Goal: Information Seeking & Learning: Learn about a topic

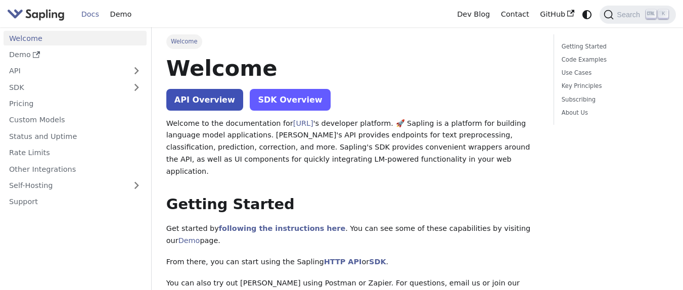
click at [297, 104] on link "SDK Overview" at bounding box center [290, 100] width 80 height 22
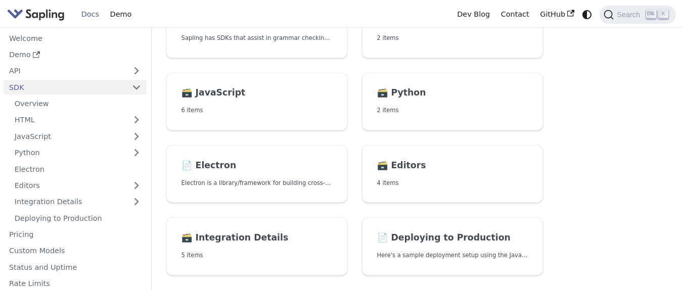
scroll to position [121, 0]
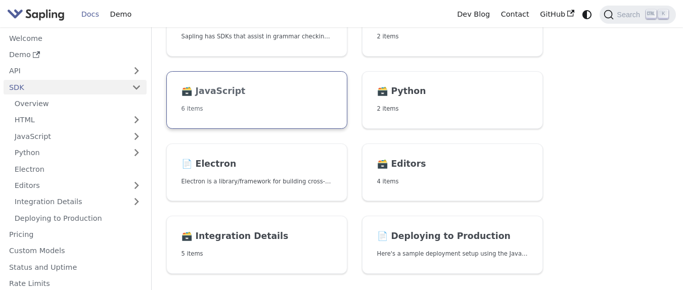
click at [280, 109] on p "6 items" at bounding box center [257, 109] width 151 height 10
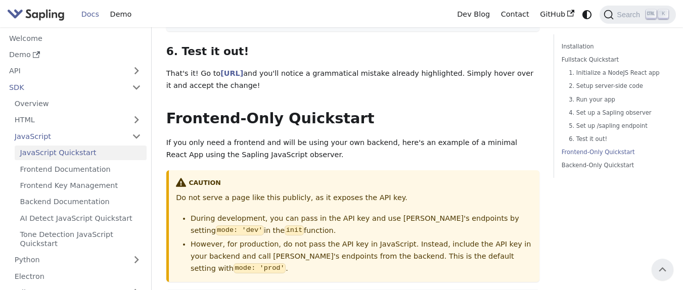
scroll to position [1881, 0]
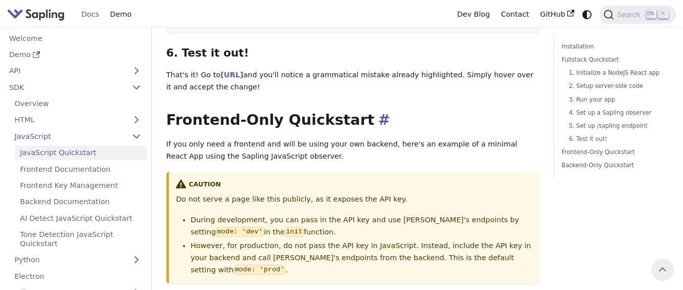
drag, startPoint x: 135, startPoint y: 93, endPoint x: 336, endPoint y: 97, distance: 201.8
click at [427, 111] on h2 "Frontend-Only Quickstart ​" at bounding box center [352, 120] width 373 height 18
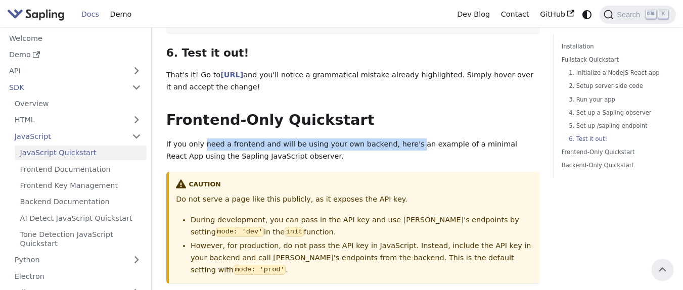
drag, startPoint x: 202, startPoint y: 123, endPoint x: 398, endPoint y: 128, distance: 196.8
click at [398, 139] on p "If you only need a frontend and will be using your own backend, here's an examp…" at bounding box center [352, 151] width 373 height 24
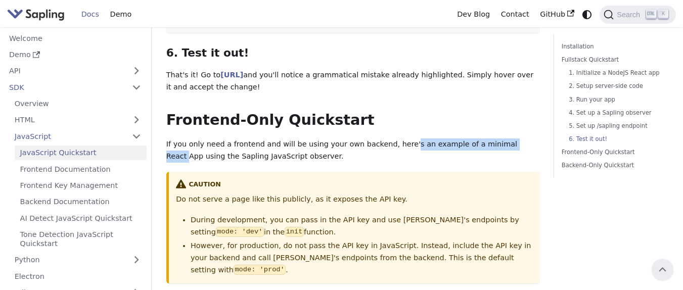
drag, startPoint x: 394, startPoint y: 124, endPoint x: 503, endPoint y: 127, distance: 109.3
click at [503, 139] on p "If you only need a frontend and will be using your own backend, here's an examp…" at bounding box center [352, 151] width 373 height 24
drag, startPoint x: 446, startPoint y: 124, endPoint x: 530, endPoint y: 124, distance: 84.5
click at [530, 139] on p "If you only need a frontend and will be using your own backend, here's an examp…" at bounding box center [352, 151] width 373 height 24
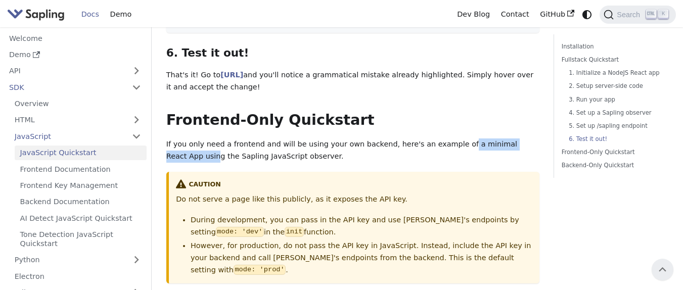
click at [530, 139] on p "If you only need a frontend and will be using your own backend, here's an examp…" at bounding box center [352, 151] width 373 height 24
drag, startPoint x: 181, startPoint y: 139, endPoint x: 229, endPoint y: 139, distance: 48.5
click at [229, 139] on p "If you only need a frontend and will be using your own backend, here's an examp…" at bounding box center [352, 151] width 373 height 24
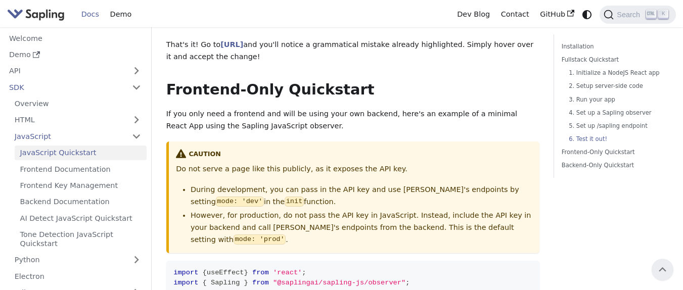
scroll to position [1942, 0]
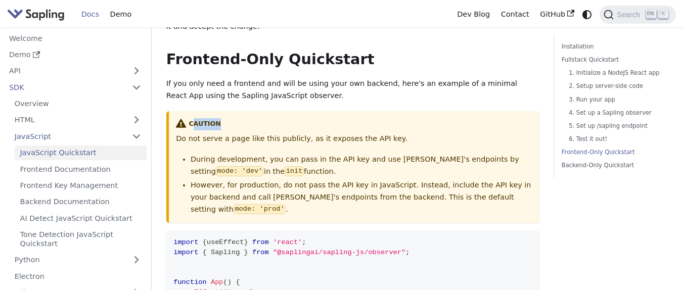
drag, startPoint x: 192, startPoint y: 104, endPoint x: 247, endPoint y: 104, distance: 55.6
click at [247, 118] on div "caution" at bounding box center [354, 124] width 356 height 12
drag, startPoint x: 189, startPoint y: 119, endPoint x: 281, endPoint y: 119, distance: 91.5
click at [281, 133] on p "Do not serve a page like this publicly, as it exposes the API key." at bounding box center [354, 139] width 356 height 12
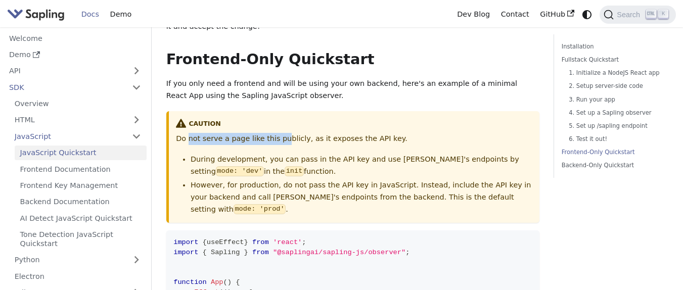
click at [281, 133] on p "Do not serve a page like this publicly, as it exposes the API key." at bounding box center [354, 139] width 356 height 12
drag, startPoint x: 216, startPoint y: 155, endPoint x: 292, endPoint y: 157, distance: 75.4
click at [292, 157] on li "During development, you can pass in the API key and use Sapling's endpoints by …" at bounding box center [361, 166] width 341 height 24
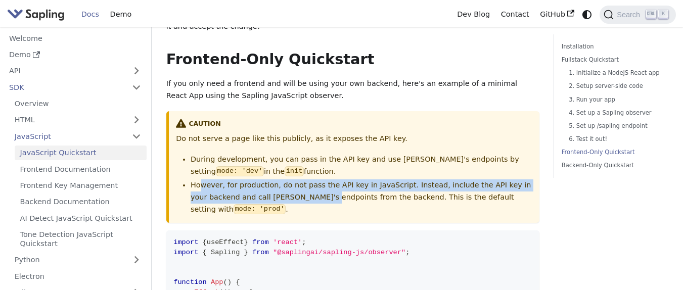
drag, startPoint x: 200, startPoint y: 165, endPoint x: 301, endPoint y: 175, distance: 101.6
click at [301, 180] on li "However, for production, do not pass the API key in JavaScript. Instead, includ…" at bounding box center [361, 198] width 341 height 36
click at [300, 180] on li "However, for production, do not pass the API key in JavaScript. Instead, includ…" at bounding box center [361, 198] width 341 height 36
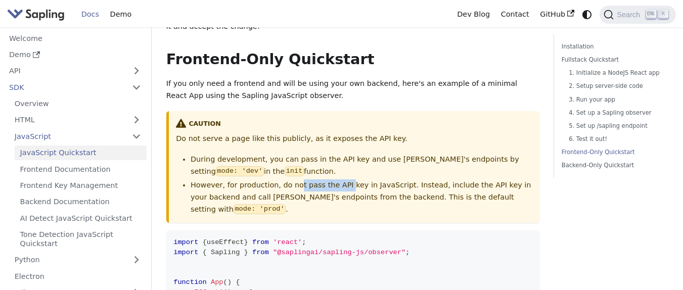
drag, startPoint x: 294, startPoint y: 169, endPoint x: 341, endPoint y: 169, distance: 47.0
click at [341, 180] on li "However, for production, do not pass the API key in JavaScript. Instead, includ…" at bounding box center [361, 198] width 341 height 36
click at [391, 180] on li "However, for production, do not pass the API key in JavaScript. Instead, includ…" at bounding box center [361, 198] width 341 height 36
drag, startPoint x: 482, startPoint y: 166, endPoint x: 508, endPoint y: 168, distance: 25.4
click at [508, 180] on li "However, for production, do not pass the API key in JavaScript. Instead, includ…" at bounding box center [361, 198] width 341 height 36
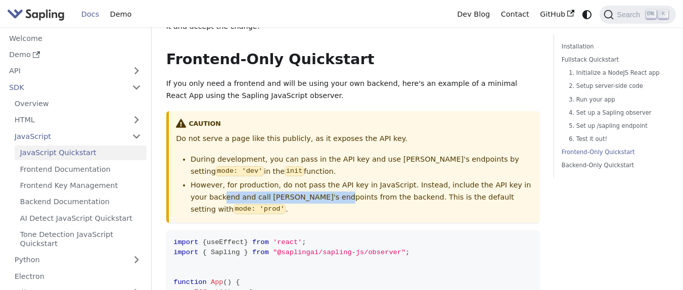
drag, startPoint x: 207, startPoint y: 176, endPoint x: 311, endPoint y: 184, distance: 104.4
click at [311, 184] on li "However, for production, do not pass the API key in JavaScript. Instead, includ…" at bounding box center [361, 198] width 341 height 36
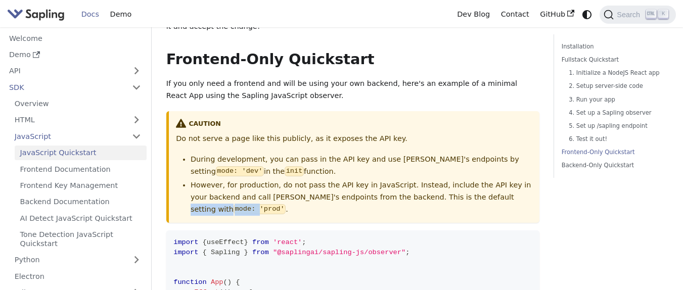
drag, startPoint x: 455, startPoint y: 180, endPoint x: 504, endPoint y: 180, distance: 49.1
click at [504, 180] on li "However, for production, do not pass the API key in JavaScript. Instead, includ…" at bounding box center [361, 198] width 341 height 36
click at [286, 204] on code "mode: 'prod'" at bounding box center [260, 209] width 52 height 10
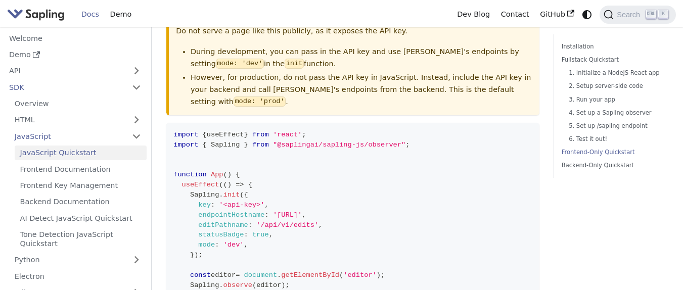
scroll to position [2063, 0]
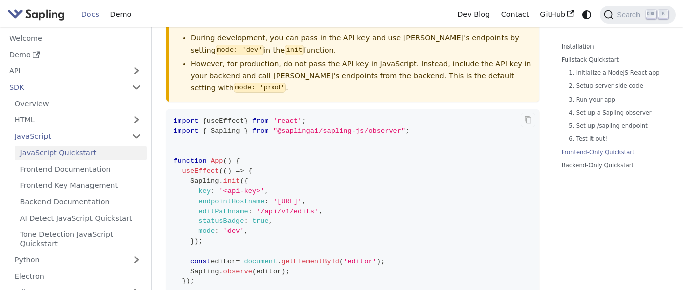
click at [287, 187] on code "import { useEffect } from 'react' ; import { Sapling } from "@saplingai/sapling…" at bounding box center [352, 236] width 373 height 255
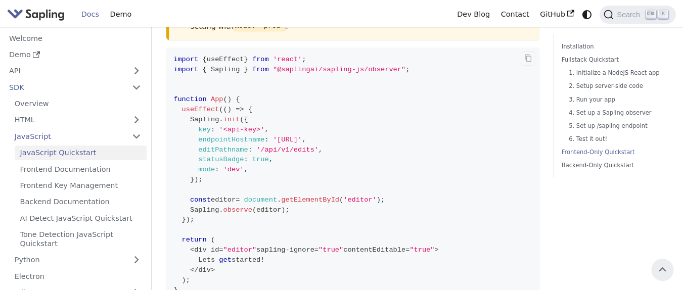
scroll to position [2124, 0]
click at [301, 154] on code "import { useEffect } from 'react' ; import { Sapling } from "@saplingai/sapling…" at bounding box center [352, 176] width 373 height 255
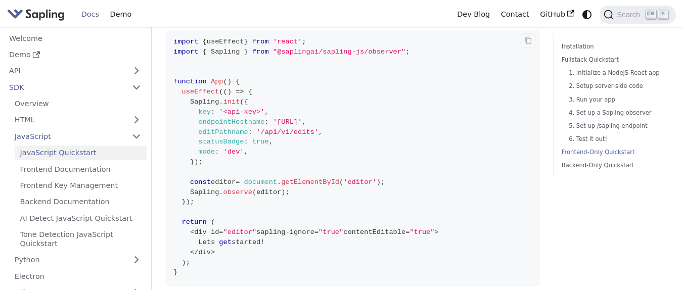
scroll to position [2185, 0]
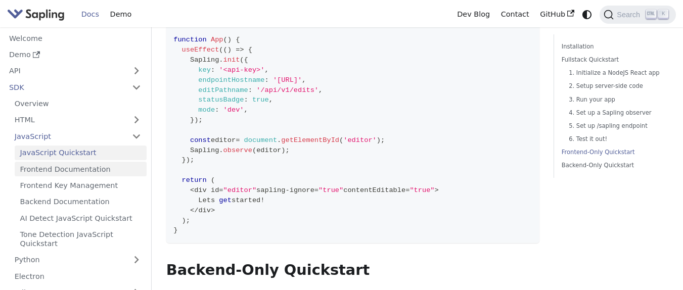
click at [65, 167] on link "Frontend Documentation" at bounding box center [81, 169] width 132 height 15
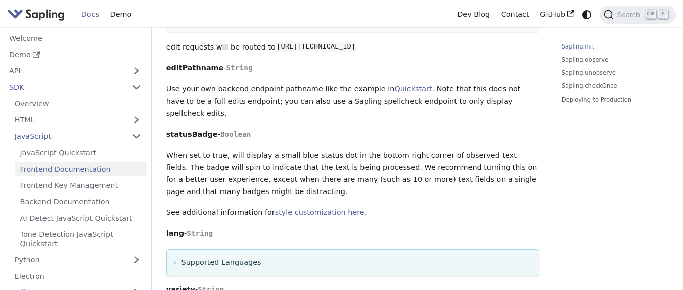
scroll to position [607, 0]
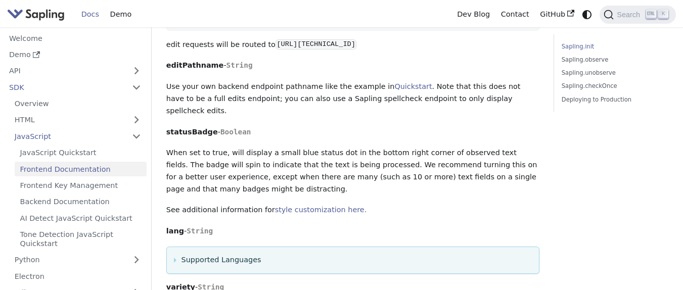
click at [180, 147] on p "When set to true, will display a small blue status dot in the bottom right corn…" at bounding box center [352, 171] width 373 height 48
click at [245, 154] on p "When set to true, will display a small blue status dot in the bottom right corn…" at bounding box center [352, 171] width 373 height 48
click at [228, 167] on p "When set to true, will display a small blue status dot in the bottom right corn…" at bounding box center [352, 171] width 373 height 48
click at [267, 165] on p "When set to true, will display a small blue status dot in the bottom right corn…" at bounding box center [352, 171] width 373 height 48
click at [221, 178] on p "When set to true, will display a small blue status dot in the bottom right corn…" at bounding box center [352, 171] width 373 height 48
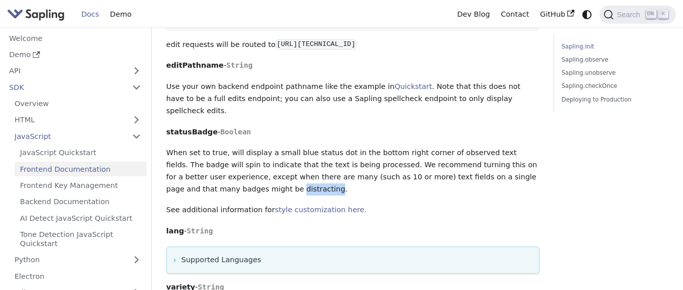
click at [221, 178] on p "When set to true, will display a small blue status dot in the bottom right corn…" at bounding box center [352, 171] width 373 height 48
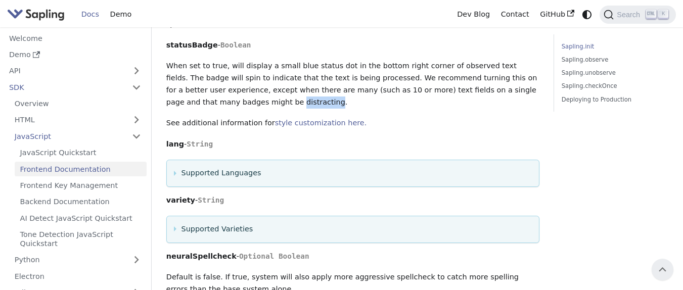
scroll to position [668, 0]
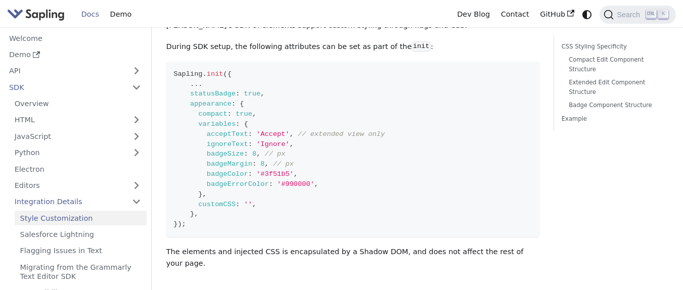
scroll to position [121, 0]
click at [213, 109] on code "Sapling . init ( { ... statusBadge : true , appearance : { compact : true , var…" at bounding box center [352, 149] width 373 height 175
click at [212, 114] on span "compact" at bounding box center [212, 115] width 29 height 8
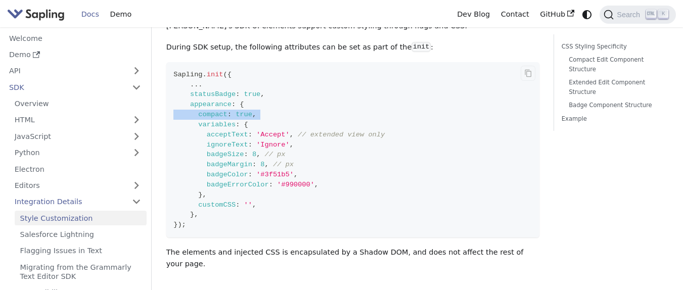
click at [265, 115] on code "Sapling . init ( { ... statusBadge : true , appearance : { compact : true , var…" at bounding box center [352, 149] width 373 height 175
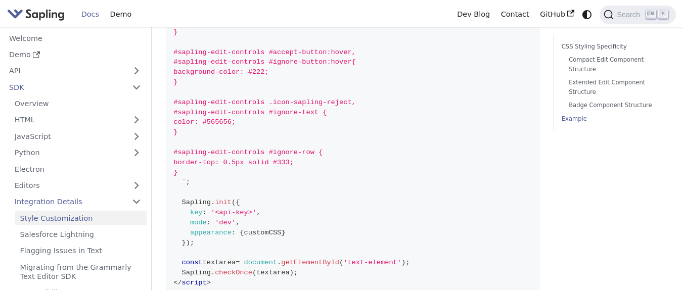
scroll to position [2488, 0]
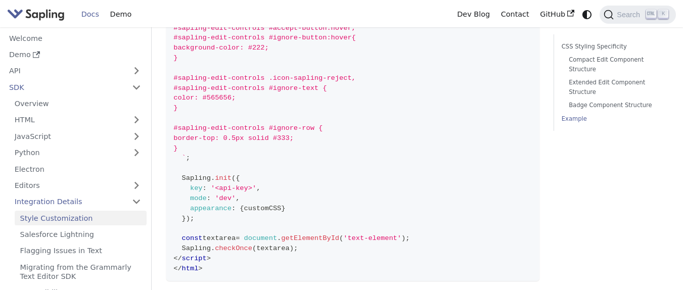
click at [221, 205] on span "appearance" at bounding box center [210, 209] width 41 height 8
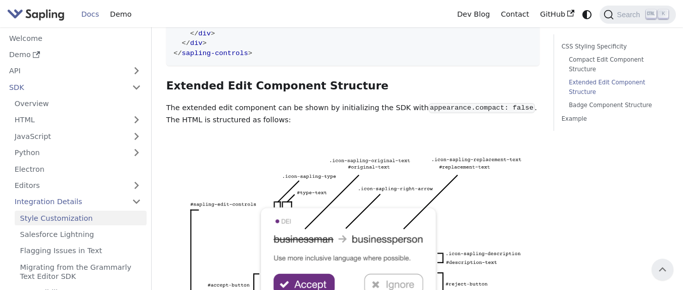
scroll to position [789, 0]
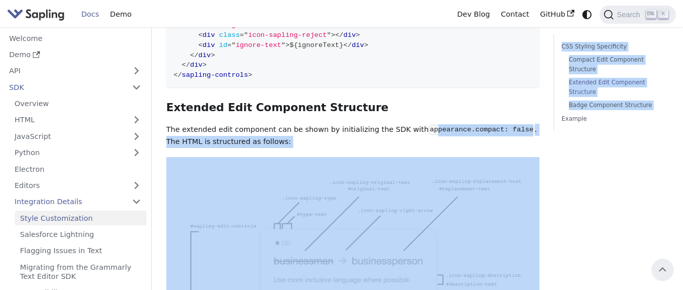
drag, startPoint x: 438, startPoint y: 120, endPoint x: 557, endPoint y: 120, distance: 118.8
click at [507, 125] on code "appearance.compact: false" at bounding box center [482, 130] width 106 height 10
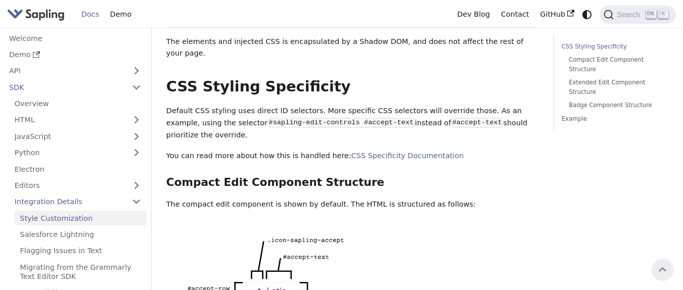
scroll to position [303, 0]
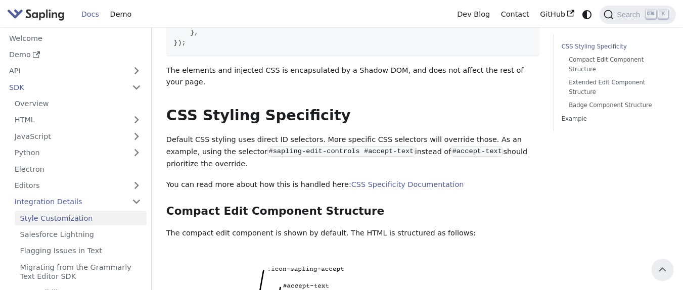
click at [268, 147] on code "#sapling-edit-controls #accept-text" at bounding box center [342, 152] width 148 height 10
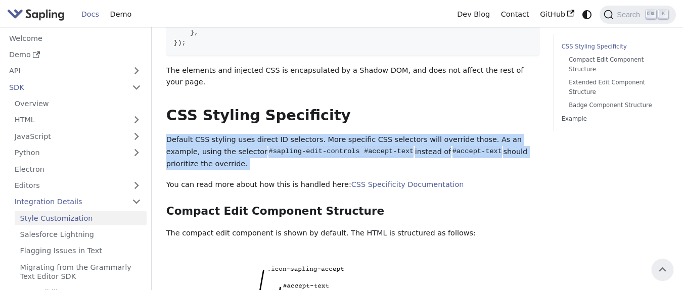
click at [268, 147] on code "#sapling-edit-controls #accept-text" at bounding box center [342, 152] width 148 height 10
click at [279, 145] on p "Default CSS styling uses direct ID selectors. More specific CSS selectors will …" at bounding box center [352, 152] width 373 height 36
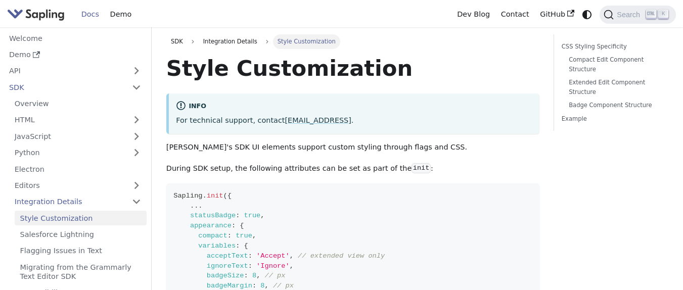
scroll to position [61, 0]
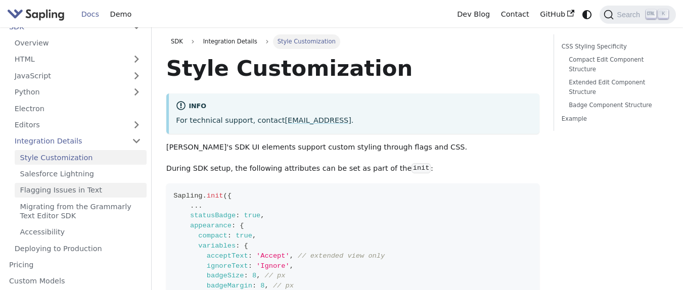
click at [92, 190] on link "Flagging Issues in Text" at bounding box center [81, 190] width 132 height 15
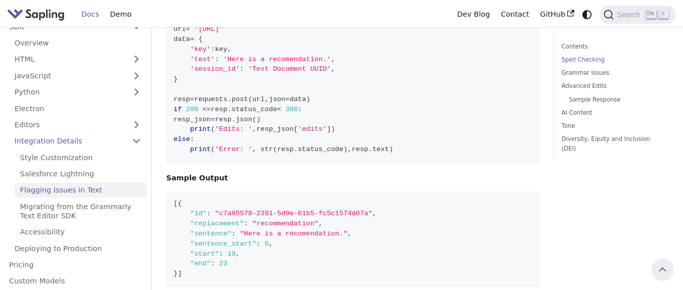
scroll to position [485, 0]
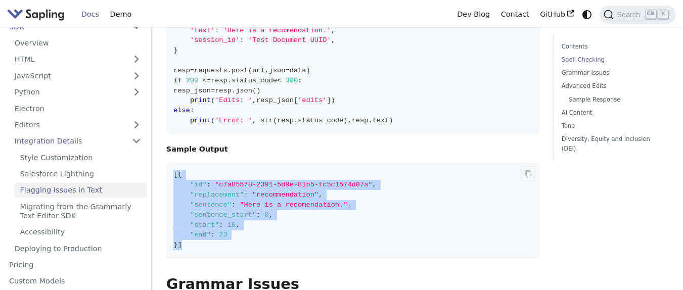
drag, startPoint x: 233, startPoint y: 153, endPoint x: 274, endPoint y: 230, distance: 86.7
click at [274, 230] on code "[ { "id" : "c7a85578-2391-5d9e-81b5-fc5c1574d07a" , "replacement" : "recommenda…" at bounding box center [352, 210] width 373 height 95
click at [275, 230] on code "[ { "id" : "c7a85578-2391-5d9e-81b5-fc5c1574d07a" , "replacement" : "recommenda…" at bounding box center [352, 210] width 373 height 95
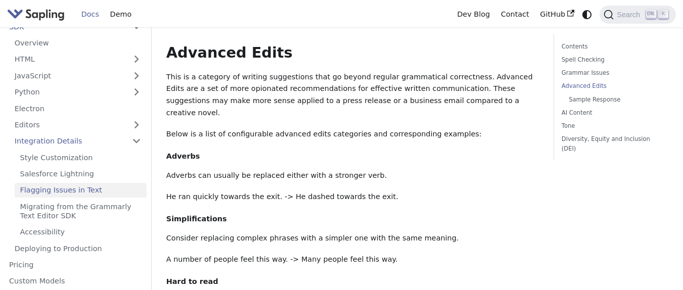
scroll to position [1274, 0]
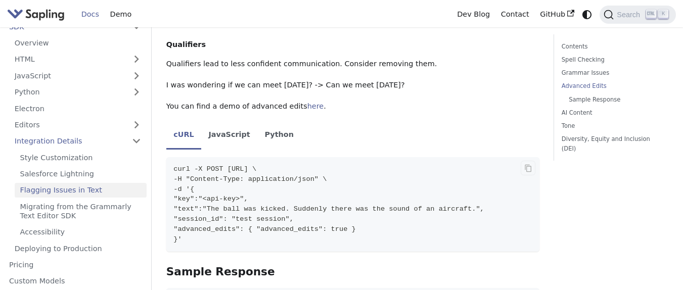
scroll to position [1638, 0]
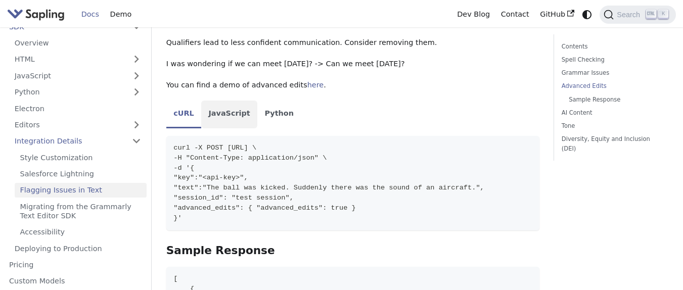
click at [243, 101] on li "JavaScript" at bounding box center [229, 115] width 56 height 28
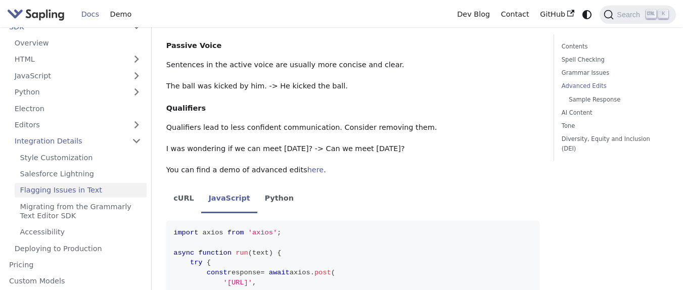
scroll to position [1578, 0]
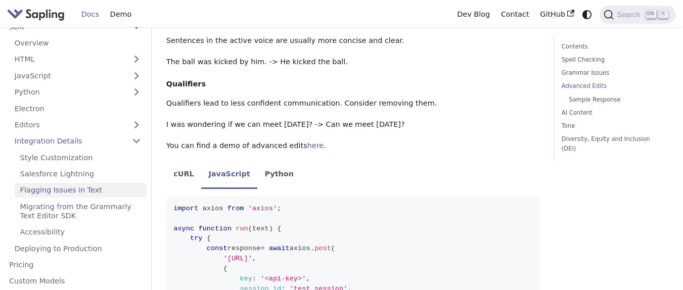
click at [445, 161] on ul "cURL JavaScript Python" at bounding box center [352, 175] width 373 height 28
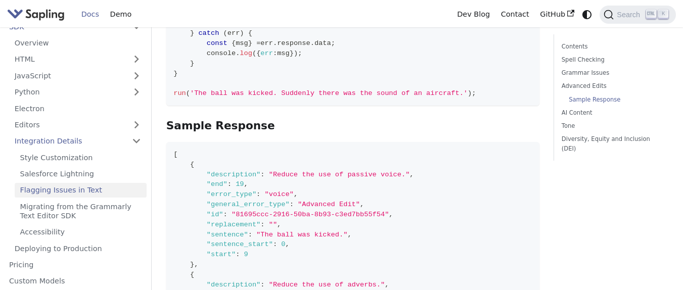
scroll to position [1942, 0]
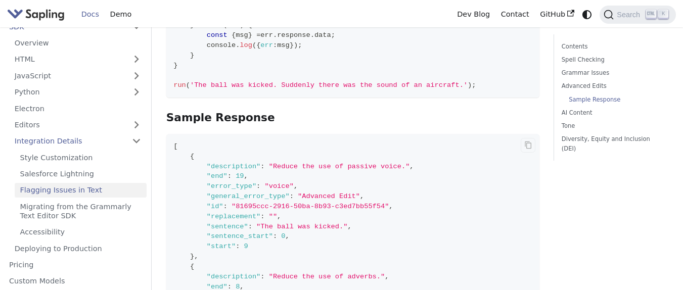
click at [246, 233] on span ""sentence_start"" at bounding box center [240, 237] width 66 height 8
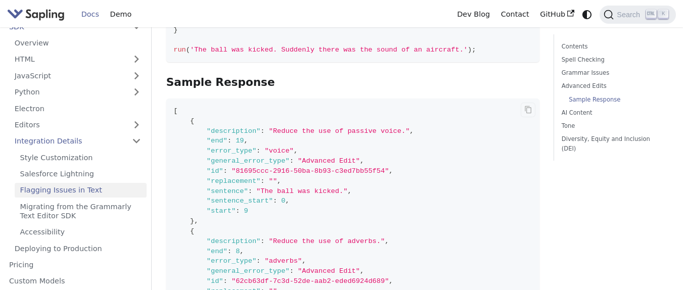
scroll to position [2003, 0]
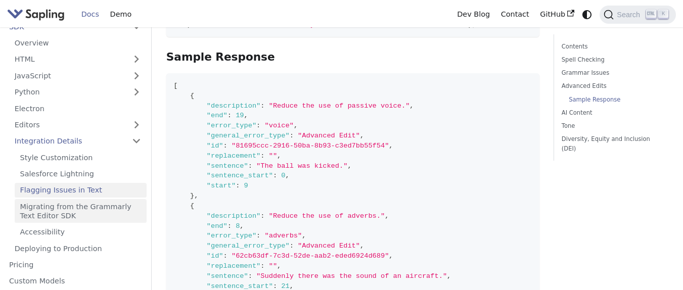
click at [122, 209] on link "Migrating from the Grammarly Text Editor SDK" at bounding box center [81, 211] width 132 height 24
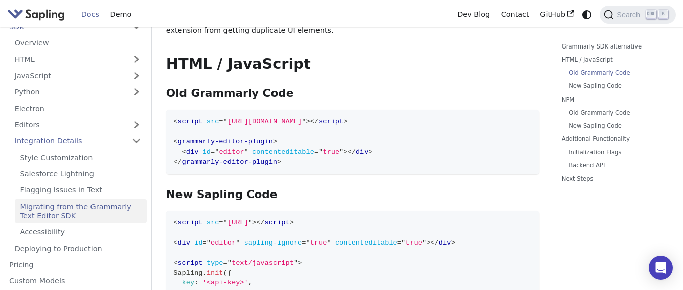
scroll to position [728, 0]
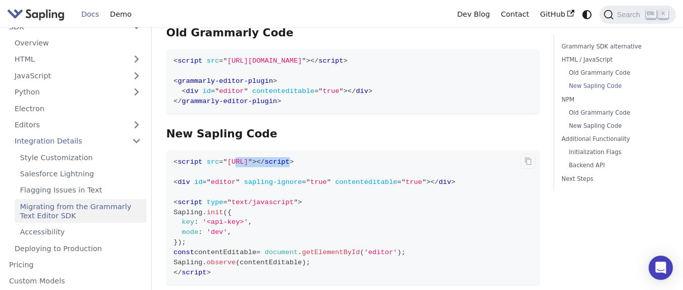
drag, startPoint x: 237, startPoint y: 133, endPoint x: 421, endPoint y: 133, distance: 184.1
click at [294, 158] on span "< script src = " [URL] " > </ script >" at bounding box center [233, 162] width 120 height 8
click at [290, 158] on span "script" at bounding box center [277, 162] width 25 height 8
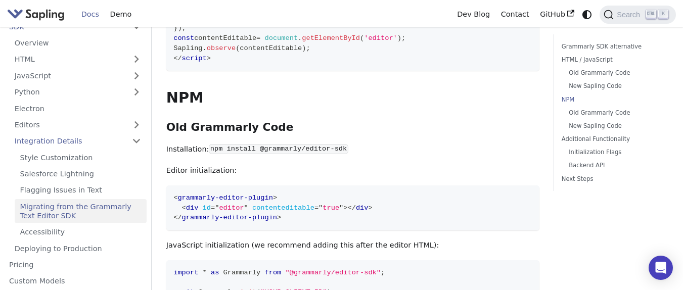
scroll to position [971, 0]
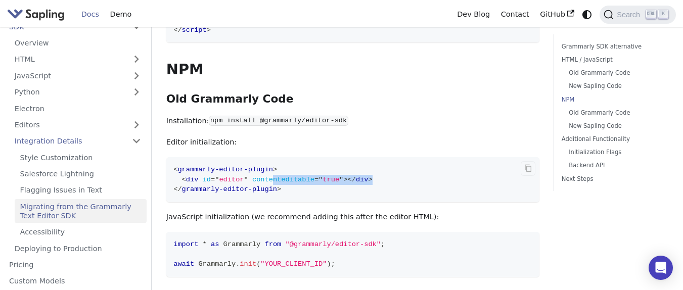
drag, startPoint x: 273, startPoint y: 150, endPoint x: 391, endPoint y: 150, distance: 118.3
click at [391, 157] on code "< grammarly-editor-plugin > < div id = " editor " contenteditable = " true " > …" at bounding box center [352, 179] width 373 height 45
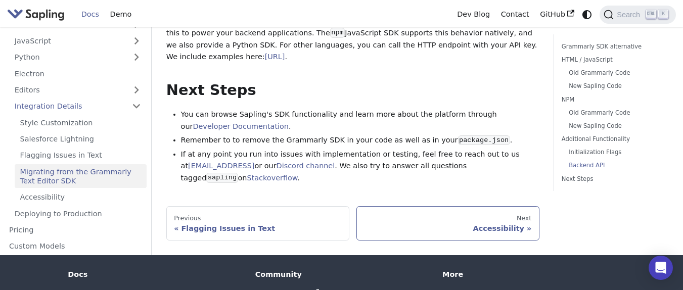
scroll to position [1713, 0]
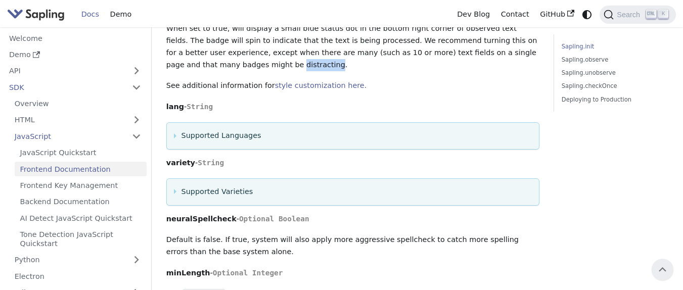
scroll to position [728, 0]
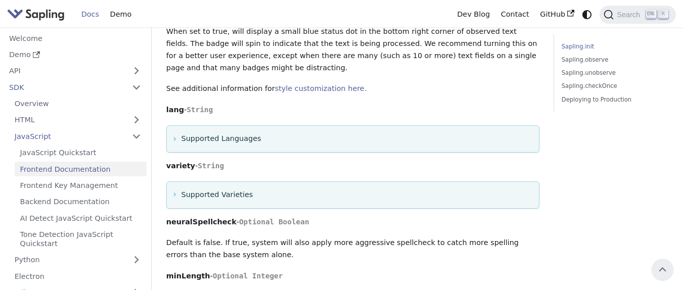
click at [294, 133] on summary "Supported Languages" at bounding box center [353, 139] width 358 height 12
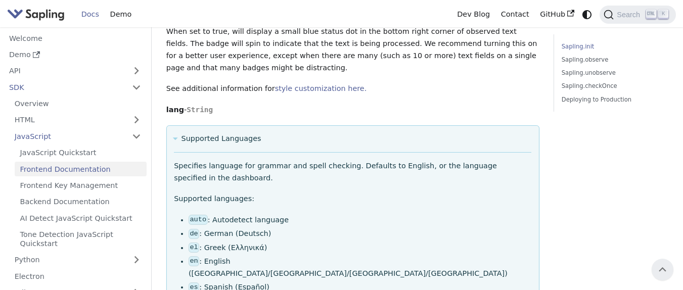
click at [303, 133] on summary "Supported Languages" at bounding box center [353, 139] width 358 height 12
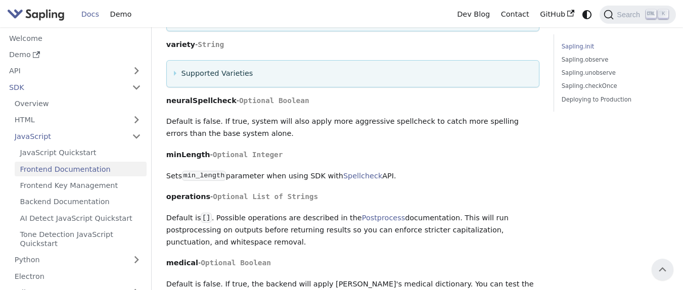
scroll to position [789, 0]
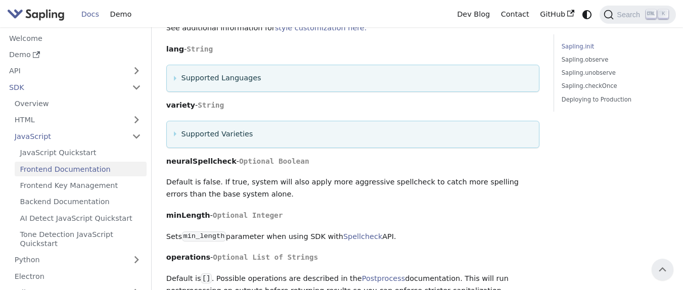
click at [215, 128] on summary "Supported Varieties" at bounding box center [353, 134] width 358 height 12
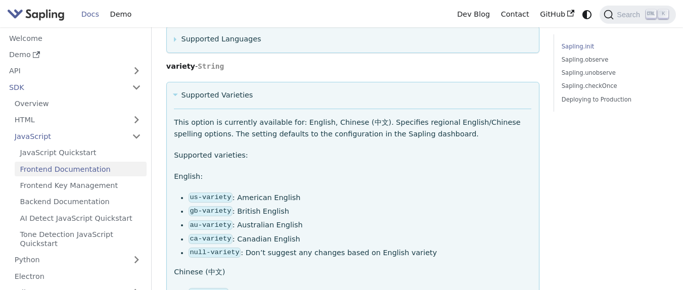
scroll to position [850, 0]
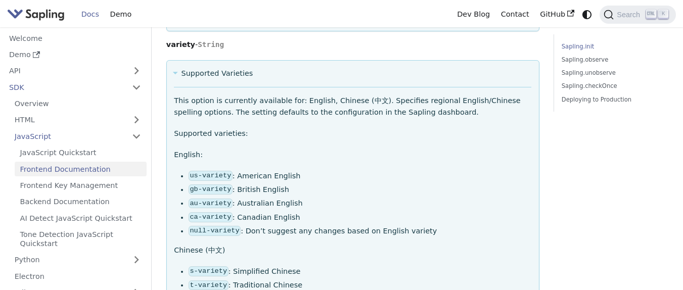
click at [224, 68] on summary "Supported Varieties" at bounding box center [353, 74] width 358 height 12
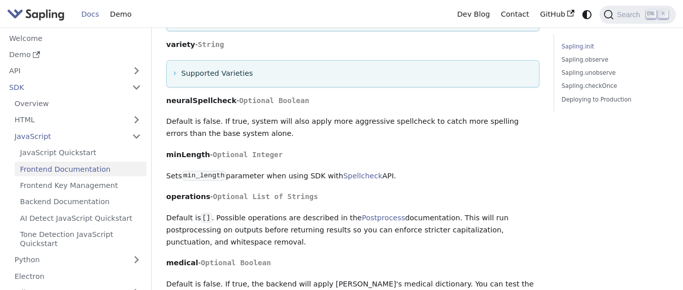
click at [221, 97] on strong "neuralSpellcheck" at bounding box center [201, 101] width 70 height 8
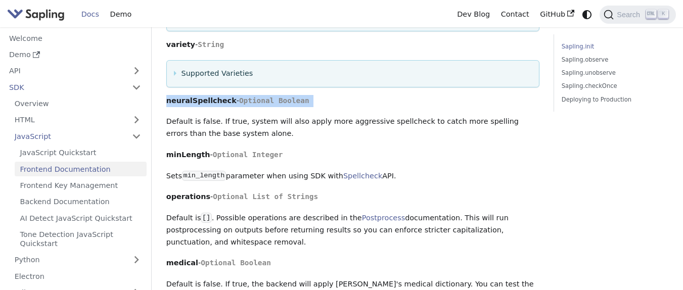
click at [221, 97] on strong "neuralSpellcheck" at bounding box center [201, 101] width 70 height 8
click at [227, 95] on p "neuralSpellcheck - Optional Boolean" at bounding box center [352, 101] width 373 height 12
drag, startPoint x: 237, startPoint y: 90, endPoint x: 193, endPoint y: 90, distance: 43.5
click at [193, 95] on p "neuralSpellcheck - Optional Boolean" at bounding box center [352, 101] width 373 height 12
click at [193, 97] on strong "neuralSpellcheck" at bounding box center [201, 101] width 70 height 8
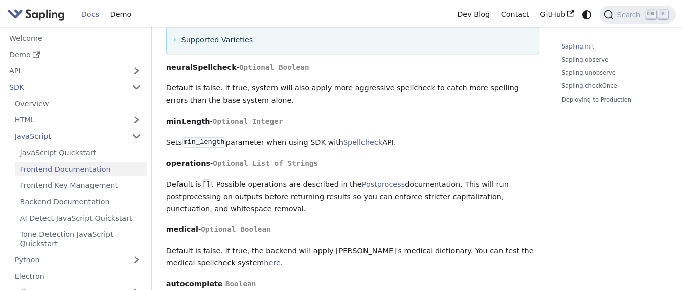
scroll to position [910, 0]
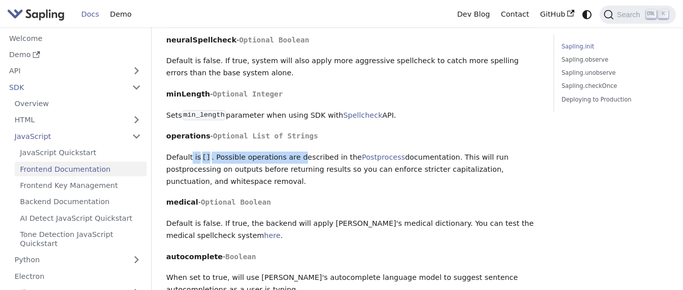
drag, startPoint x: 191, startPoint y: 149, endPoint x: 298, endPoint y: 149, distance: 107.7
click at [298, 152] on p "Default is [] . Possible operations are described in the Postprocess documentat…" at bounding box center [352, 170] width 373 height 36
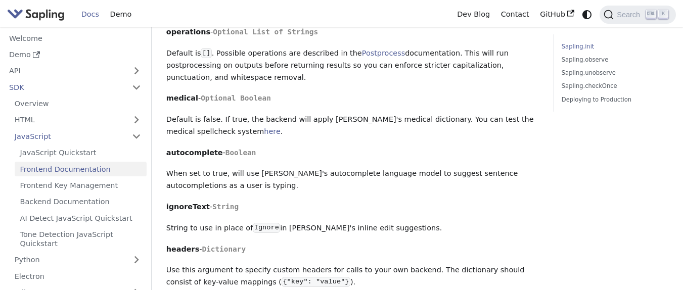
scroll to position [1032, 0]
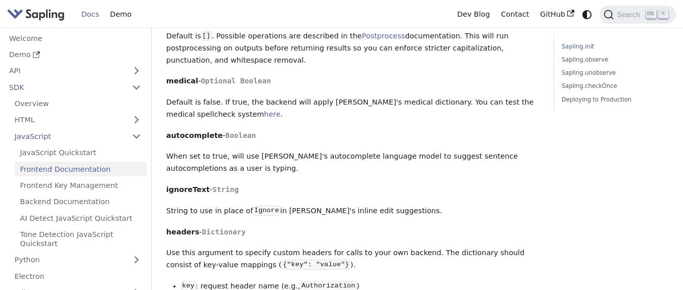
click at [353, 205] on p "String to use in place of Ignore in Sapling's inline edit suggestions." at bounding box center [352, 211] width 373 height 12
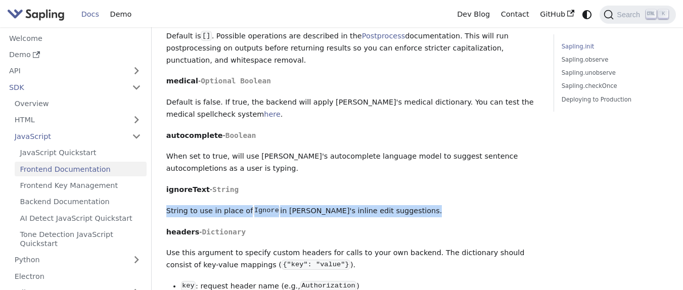
click at [353, 205] on p "String to use in place of Ignore in Sapling's inline edit suggestions." at bounding box center [352, 211] width 373 height 12
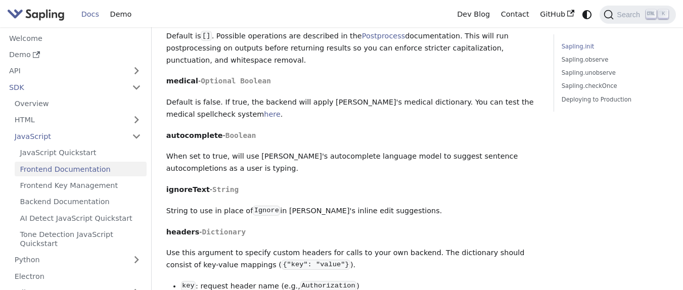
click at [189, 186] on strong "ignoreText" at bounding box center [187, 190] width 43 height 8
click at [219, 186] on span "String" at bounding box center [225, 190] width 26 height 8
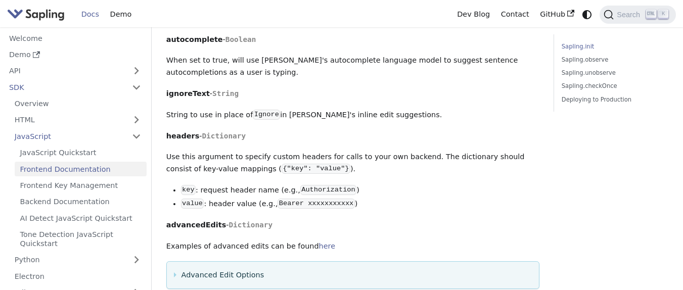
scroll to position [1153, 0]
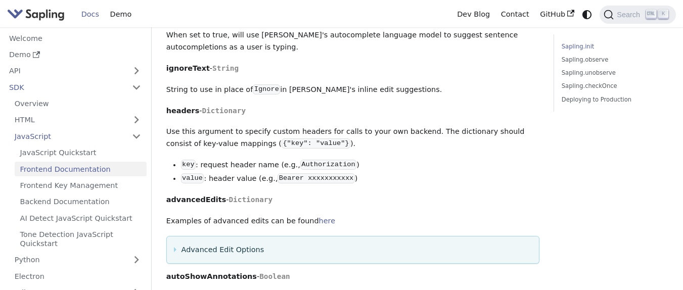
click at [189, 126] on p "Use this argument to specify custom headers for calls to your own backend. The …" at bounding box center [352, 138] width 373 height 24
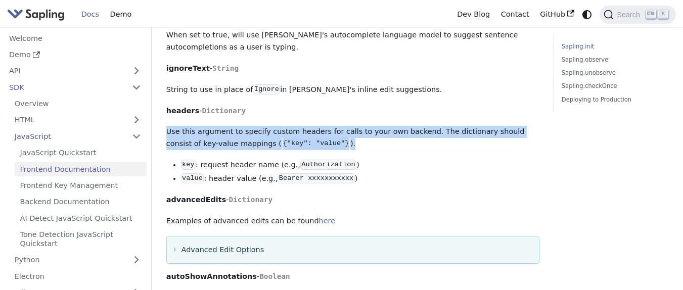
click at [189, 126] on p "Use this argument to specify custom headers for calls to your own backend. The …" at bounding box center [352, 138] width 373 height 24
click at [242, 126] on p "Use this argument to specify custom headers for calls to your own backend. The …" at bounding box center [352, 138] width 373 height 24
click at [232, 126] on p "Use this argument to specify custom headers for calls to your own backend. The …" at bounding box center [352, 138] width 373 height 24
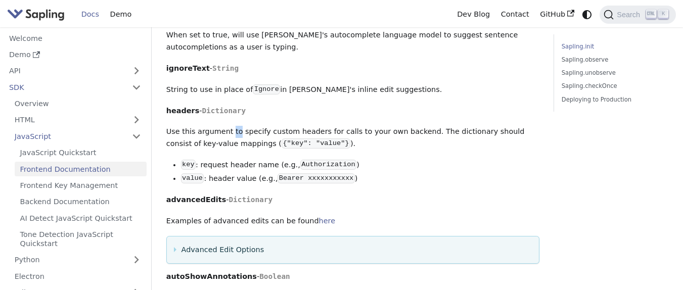
click at [232, 126] on p "Use this argument to specify custom headers for calls to your own backend. The …" at bounding box center [352, 138] width 373 height 24
click at [304, 126] on p "Use this argument to specify custom headers for calls to your own backend. The …" at bounding box center [352, 138] width 373 height 24
drag, startPoint x: 216, startPoint y: 188, endPoint x: 287, endPoint y: 188, distance: 71.3
click at [287, 194] on p "advancedEdits - Dictionary" at bounding box center [352, 200] width 373 height 12
click at [332, 194] on p "advancedEdits - Dictionary" at bounding box center [352, 200] width 373 height 12
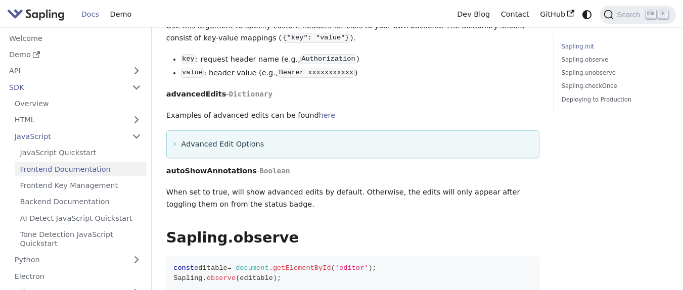
scroll to position [1274, 0]
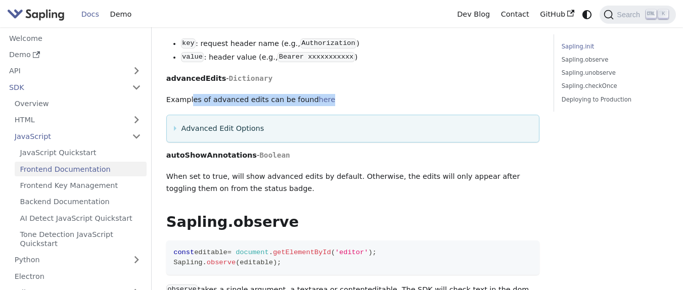
drag, startPoint x: 190, startPoint y: 89, endPoint x: 320, endPoint y: 89, distance: 130.5
click at [320, 94] on p "Examples of advanced edits can be found here" at bounding box center [352, 100] width 373 height 12
click at [384, 94] on p "Examples of advanced edits can be found here" at bounding box center [352, 100] width 373 height 12
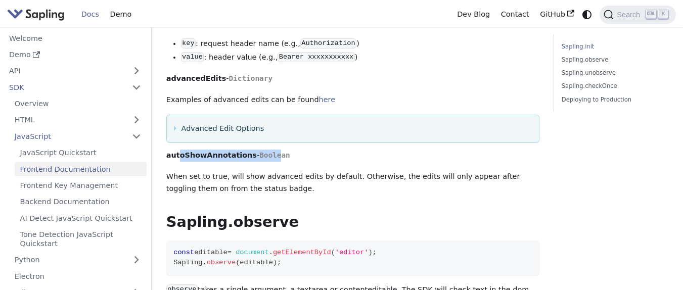
drag, startPoint x: 179, startPoint y: 147, endPoint x: 270, endPoint y: 146, distance: 90.5
click at [270, 150] on p "autoShowAnnotations - Boolean" at bounding box center [352, 156] width 373 height 12
click at [270, 151] on span "Boolean" at bounding box center [274, 155] width 31 height 8
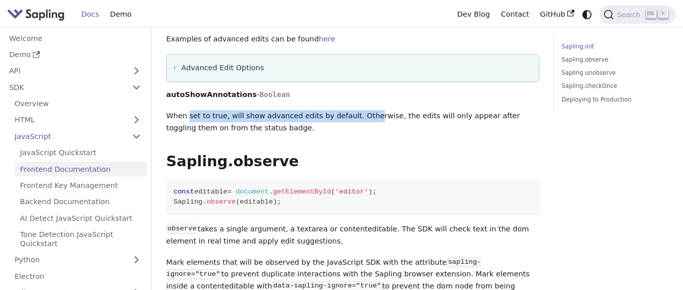
drag, startPoint x: 187, startPoint y: 103, endPoint x: 365, endPoint y: 103, distance: 178.5
click at [365, 110] on p "When set to true, will show advanced edits by default. Otherwise, the edits wil…" at bounding box center [352, 122] width 373 height 24
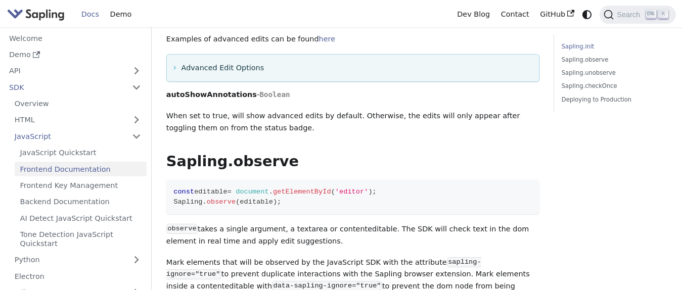
click at [374, 110] on p "When set to true, will show advanced edits by default. Otherwise, the edits wil…" at bounding box center [352, 122] width 373 height 24
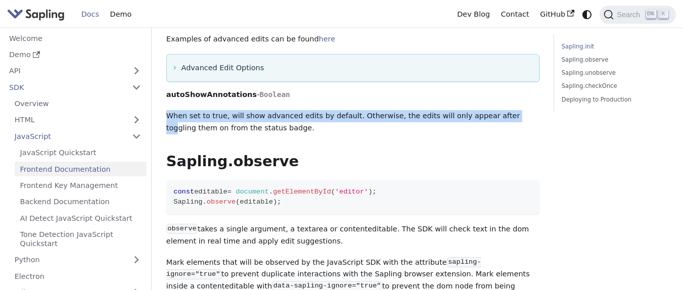
drag, startPoint x: 498, startPoint y: 104, endPoint x: 169, endPoint y: 110, distance: 329.3
click at [169, 110] on p "When set to true, will show advanced edits by default. Otherwise, the edits wil…" at bounding box center [352, 122] width 373 height 24
click at [191, 110] on p "When set to true, will show advanced edits by default. Otherwise, the edits wil…" at bounding box center [352, 122] width 373 height 24
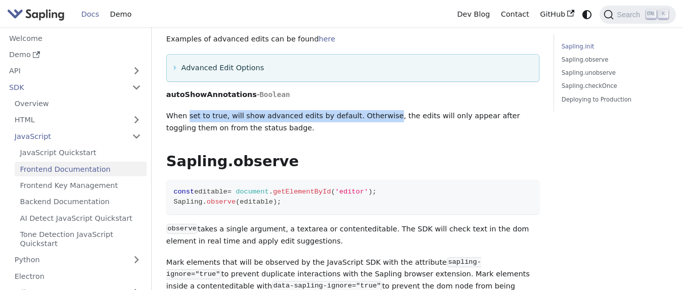
drag, startPoint x: 191, startPoint y: 105, endPoint x: 373, endPoint y: 105, distance: 181.5
click at [373, 110] on p "When set to true, will show advanced edits by default. Otherwise, the edits wil…" at bounding box center [352, 122] width 373 height 24
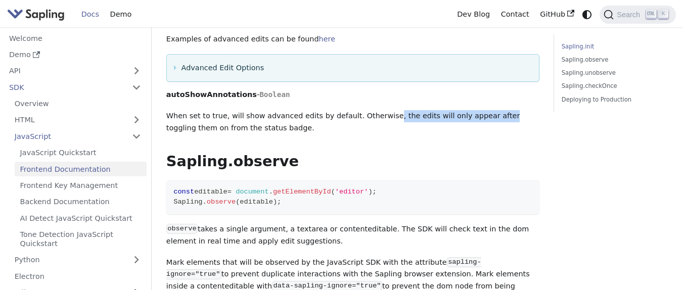
drag, startPoint x: 381, startPoint y: 104, endPoint x: 485, endPoint y: 104, distance: 103.7
click at [485, 110] on p "When set to true, will show advanced edits by default. Otherwise, the edits wil…" at bounding box center [352, 122] width 373 height 24
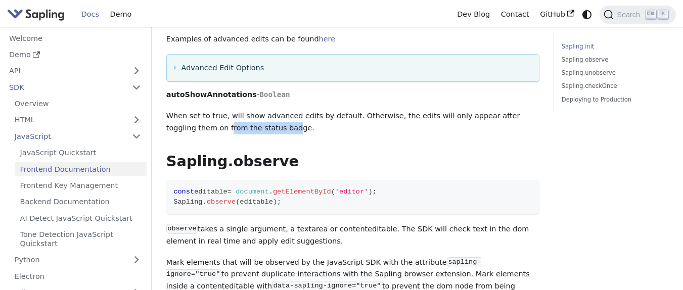
drag, startPoint x: 180, startPoint y: 112, endPoint x: 242, endPoint y: 112, distance: 61.7
click at [242, 112] on p "When set to true, will show advanced edits by default. Otherwise, the edits wil…" at bounding box center [352, 122] width 373 height 24
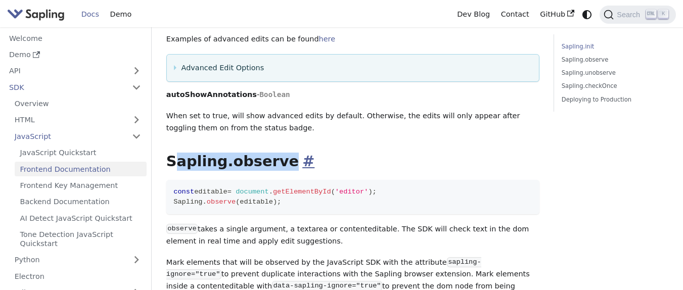
drag, startPoint x: 179, startPoint y: 150, endPoint x: 279, endPoint y: 150, distance: 100.1
click at [279, 153] on h2 "Sapling.observe ​" at bounding box center [352, 162] width 373 height 18
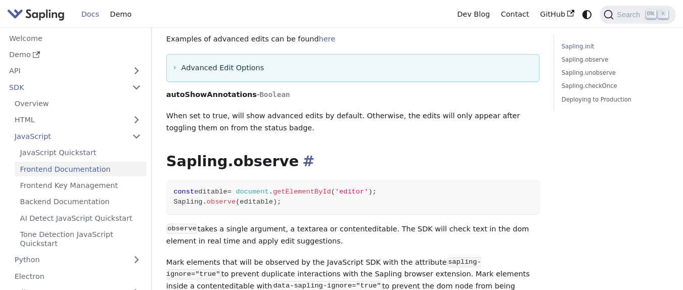
click at [305, 153] on h2 "Sapling.observe ​" at bounding box center [352, 162] width 373 height 18
drag, startPoint x: 205, startPoint y: 177, endPoint x: 343, endPoint y: 181, distance: 138.1
click at [343, 188] on span "const editable = document . getElementById ( 'editor' ) ;" at bounding box center [274, 192] width 203 height 8
drag, startPoint x: 296, startPoint y: 192, endPoint x: 309, endPoint y: 192, distance: 12.6
click at [309, 192] on code "const editable = document . getElementById ( 'editor' ) ; Sapling . observe ( e…" at bounding box center [352, 197] width 373 height 34
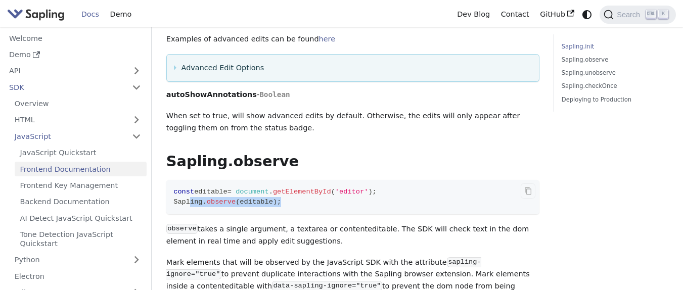
click at [309, 192] on code "const editable = document . getElementById ( 'editor' ) ; Sapling . observe ( e…" at bounding box center [352, 197] width 373 height 34
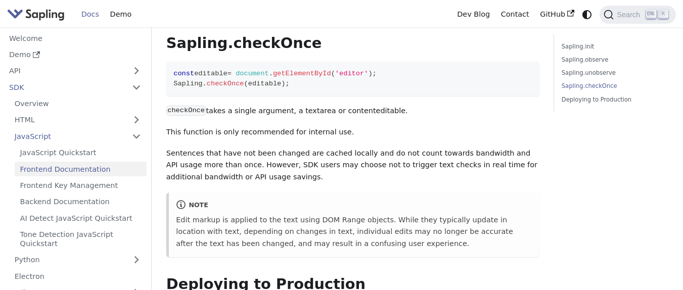
scroll to position [1760, 0]
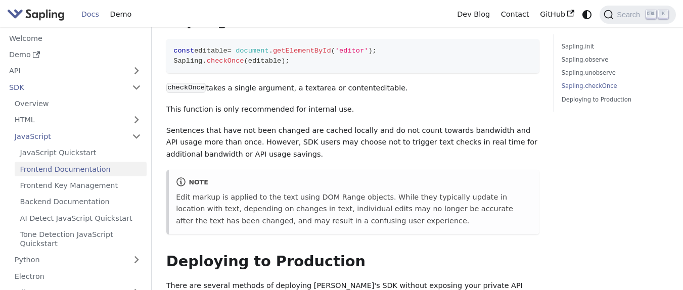
click at [298, 170] on div "note Edit markup is applied to the text using DOM Range objects. While they typ…" at bounding box center [352, 202] width 373 height 65
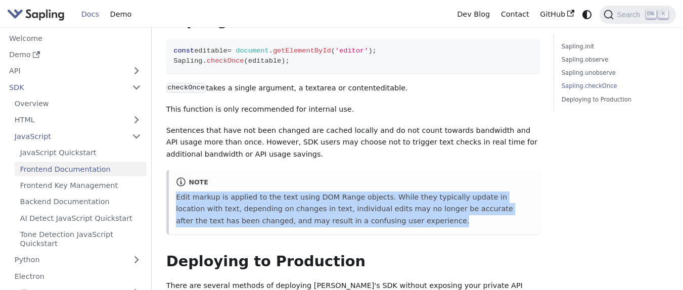
drag, startPoint x: 176, startPoint y: 173, endPoint x: 375, endPoint y: 201, distance: 200.7
click at [375, 201] on p "Edit markup is applied to the text using DOM Range objects. While they typicall…" at bounding box center [354, 210] width 356 height 36
drag, startPoint x: 375, startPoint y: 201, endPoint x: 179, endPoint y: 176, distance: 198.3
click at [179, 192] on p "Edit markup is applied to the text using DOM Range objects. While they typicall…" at bounding box center [354, 210] width 356 height 36
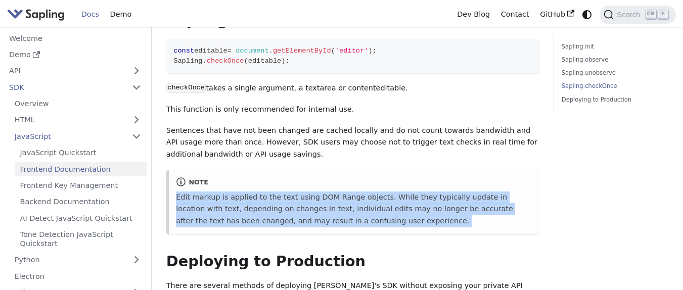
click at [331, 192] on p "Edit markup is applied to the text using DOM Range objects. While they typicall…" at bounding box center [354, 210] width 356 height 36
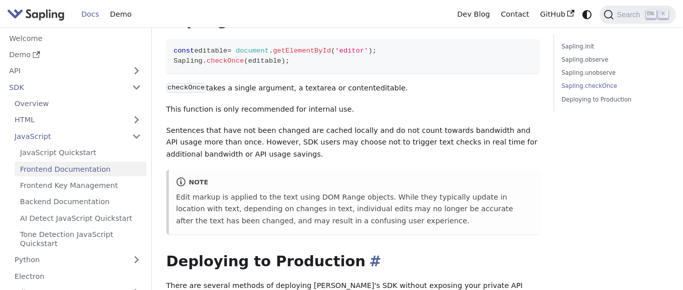
click at [371, 253] on h2 "Deploying to Production ​" at bounding box center [352, 262] width 373 height 18
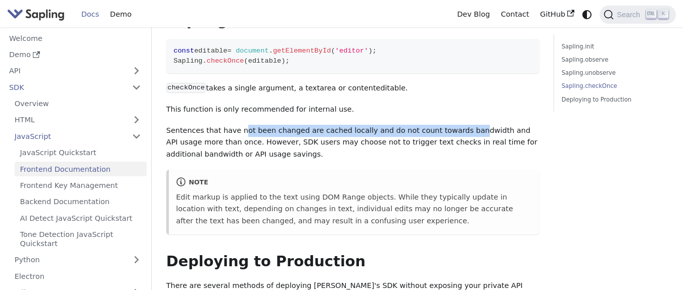
drag, startPoint x: 237, startPoint y: 109, endPoint x: 456, endPoint y: 109, distance: 219.5
click at [456, 125] on p "Sentences that have not been changed are cached locally and do not count toward…" at bounding box center [352, 143] width 373 height 36
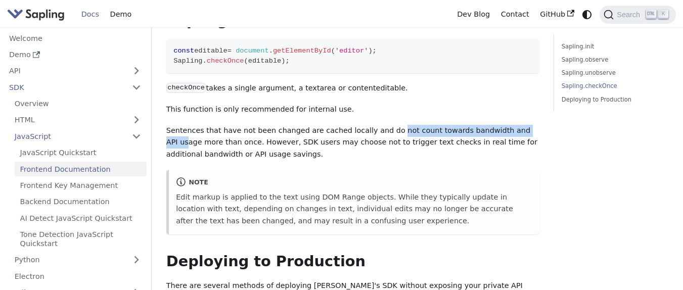
drag, startPoint x: 381, startPoint y: 107, endPoint x: 515, endPoint y: 107, distance: 133.5
click at [515, 125] on p "Sentences that have not been changed are cached locally and do not count toward…" at bounding box center [352, 143] width 373 height 36
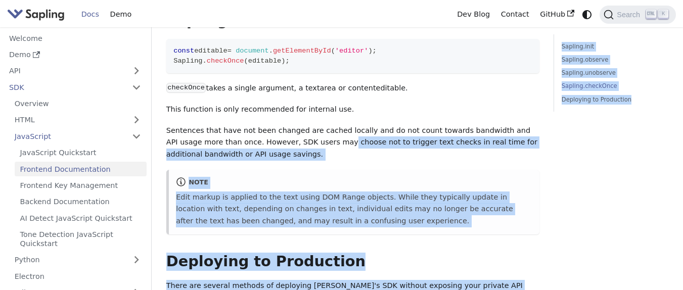
drag, startPoint x: 300, startPoint y: 113, endPoint x: 552, endPoint y: 115, distance: 251.8
click at [441, 125] on p "Sentences that have not been changed are cached locally and do not count toward…" at bounding box center [352, 143] width 373 height 36
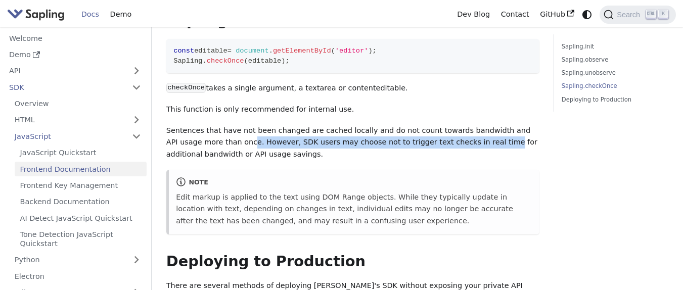
drag, startPoint x: 425, startPoint y: 118, endPoint x: 214, endPoint y: 118, distance: 210.4
click at [214, 125] on p "Sentences that have not been changed are cached locally and do not count toward…" at bounding box center [352, 143] width 373 height 36
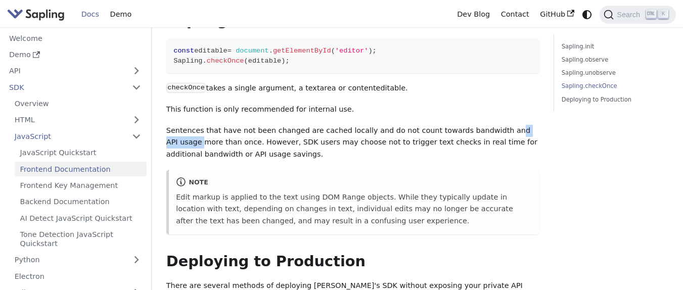
drag, startPoint x: 164, startPoint y: 118, endPoint x: 487, endPoint y: 112, distance: 323.7
click at [487, 125] on p "Sentences that have not been changed are cached locally and do not count toward…" at bounding box center [352, 143] width 373 height 36
drag, startPoint x: 194, startPoint y: 132, endPoint x: 249, endPoint y: 132, distance: 55.6
click at [249, 132] on p "Sentences that have not been changed are cached locally and do not count toward…" at bounding box center [352, 143] width 373 height 36
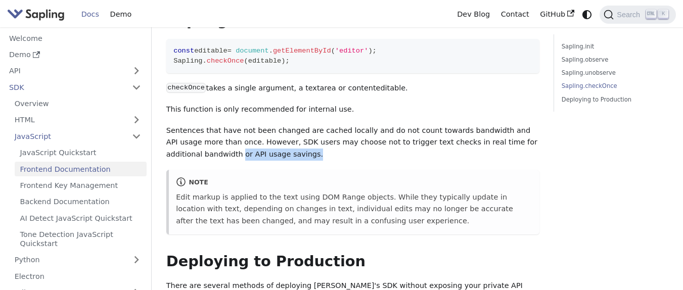
click at [249, 132] on p "Sentences that have not been changed are cached locally and do not count toward…" at bounding box center [352, 143] width 373 height 36
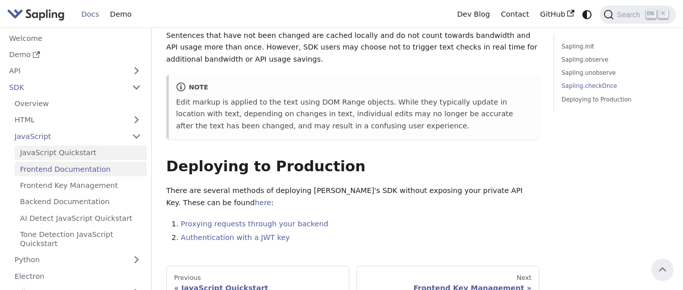
scroll to position [1821, 0]
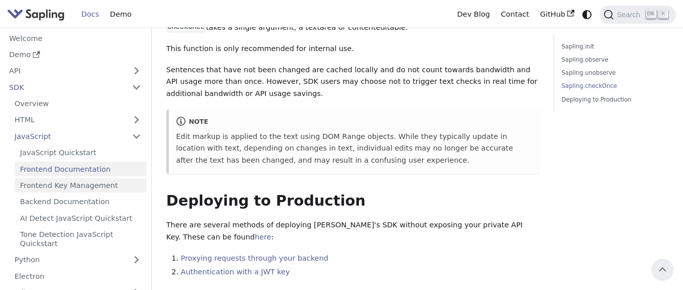
click at [59, 185] on link "Frontend Key Management" at bounding box center [81, 186] width 132 height 15
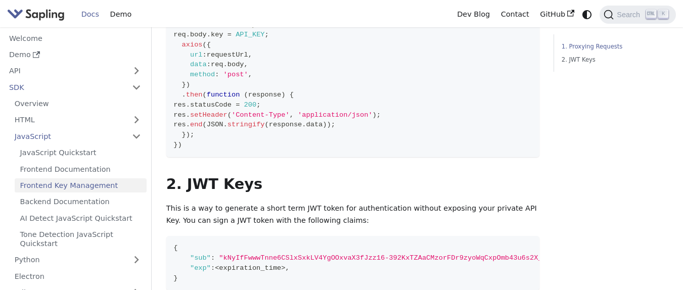
scroll to position [607, 0]
